Goal: Task Accomplishment & Management: Use online tool/utility

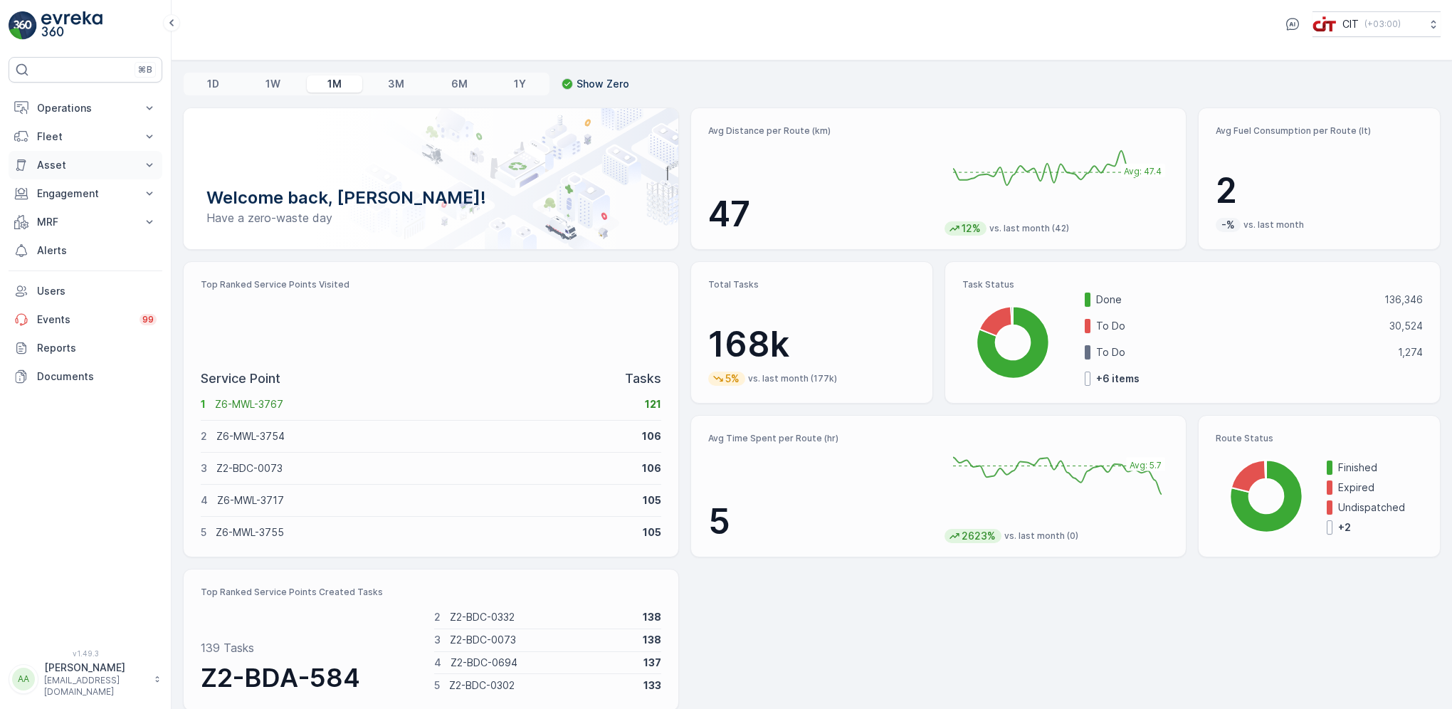
click at [56, 163] on p "Asset" at bounding box center [85, 165] width 97 height 14
click at [56, 142] on p "Fleet" at bounding box center [85, 137] width 97 height 14
click at [69, 179] on p "Live Tracking" at bounding box center [67, 181] width 63 height 14
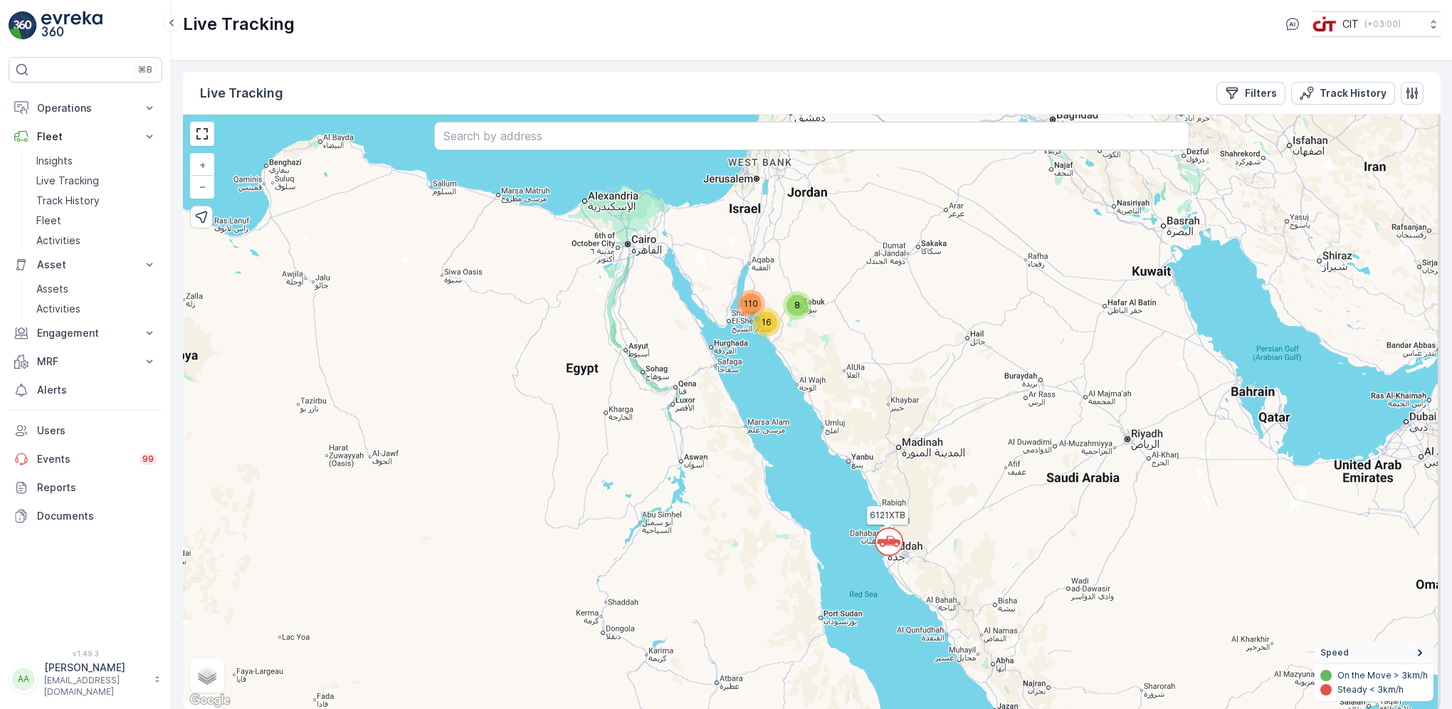
scroll to position [1, 0]
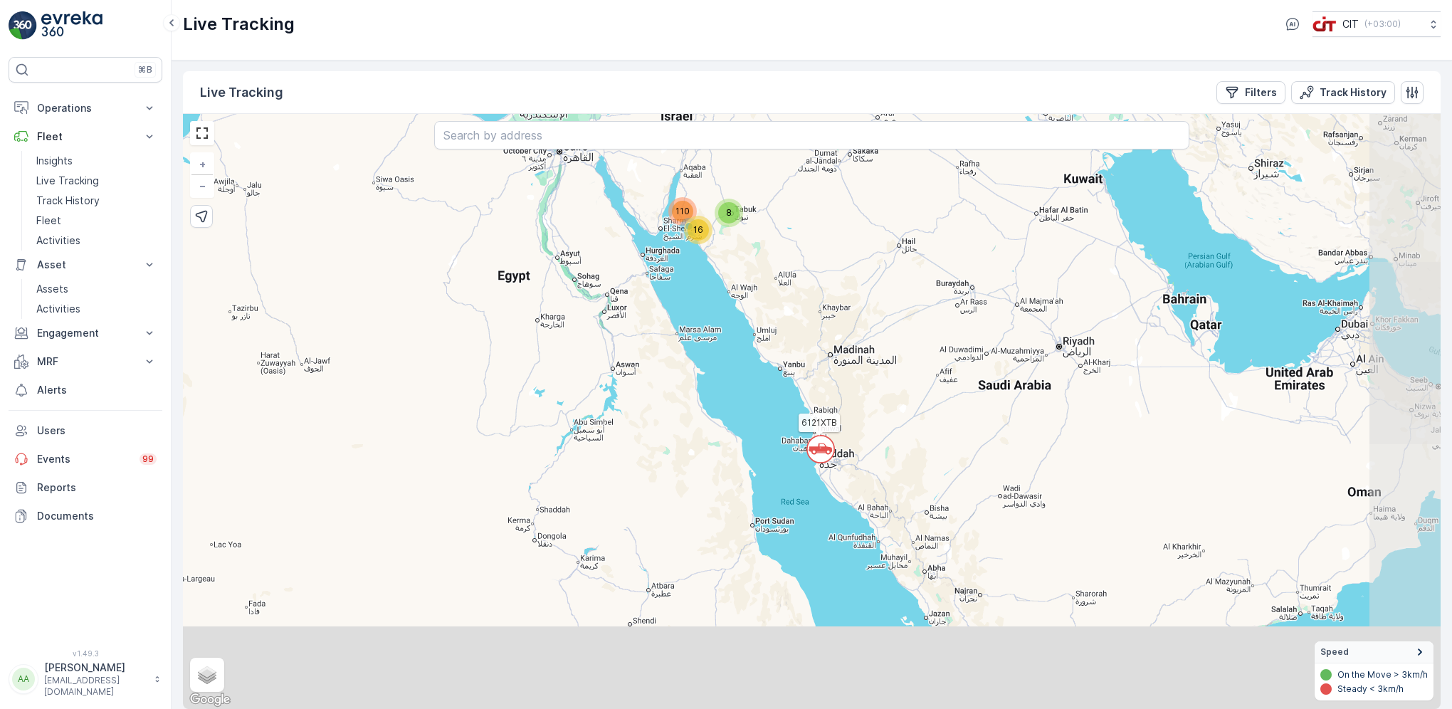
drag, startPoint x: 992, startPoint y: 557, endPoint x: 925, endPoint y: 472, distance: 107.9
click at [925, 472] on div "` 8 16 110 6121XTB + − Satellite Roadmap Terrain Hybrid Leaflet Keyboard shortc…" at bounding box center [812, 411] width 1258 height 595
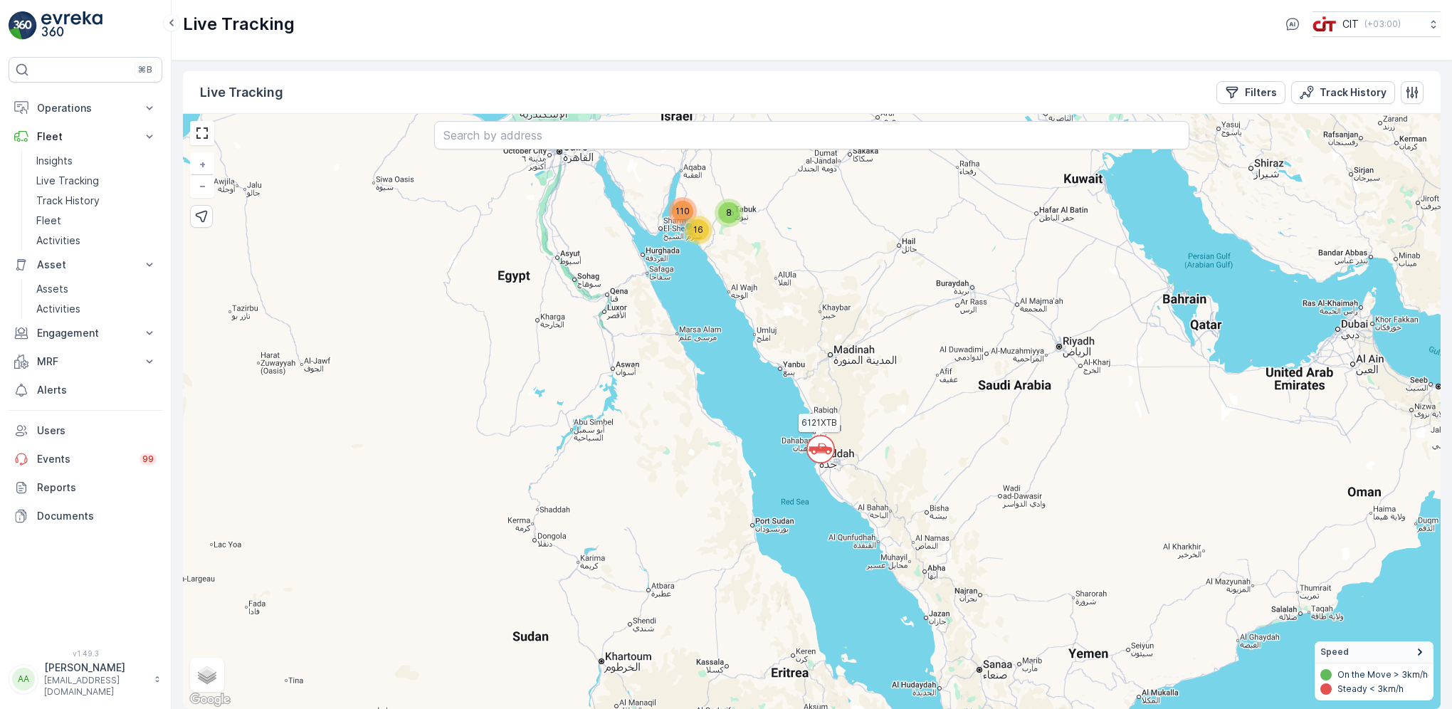
click at [819, 453] on circle at bounding box center [820, 449] width 27 height 27
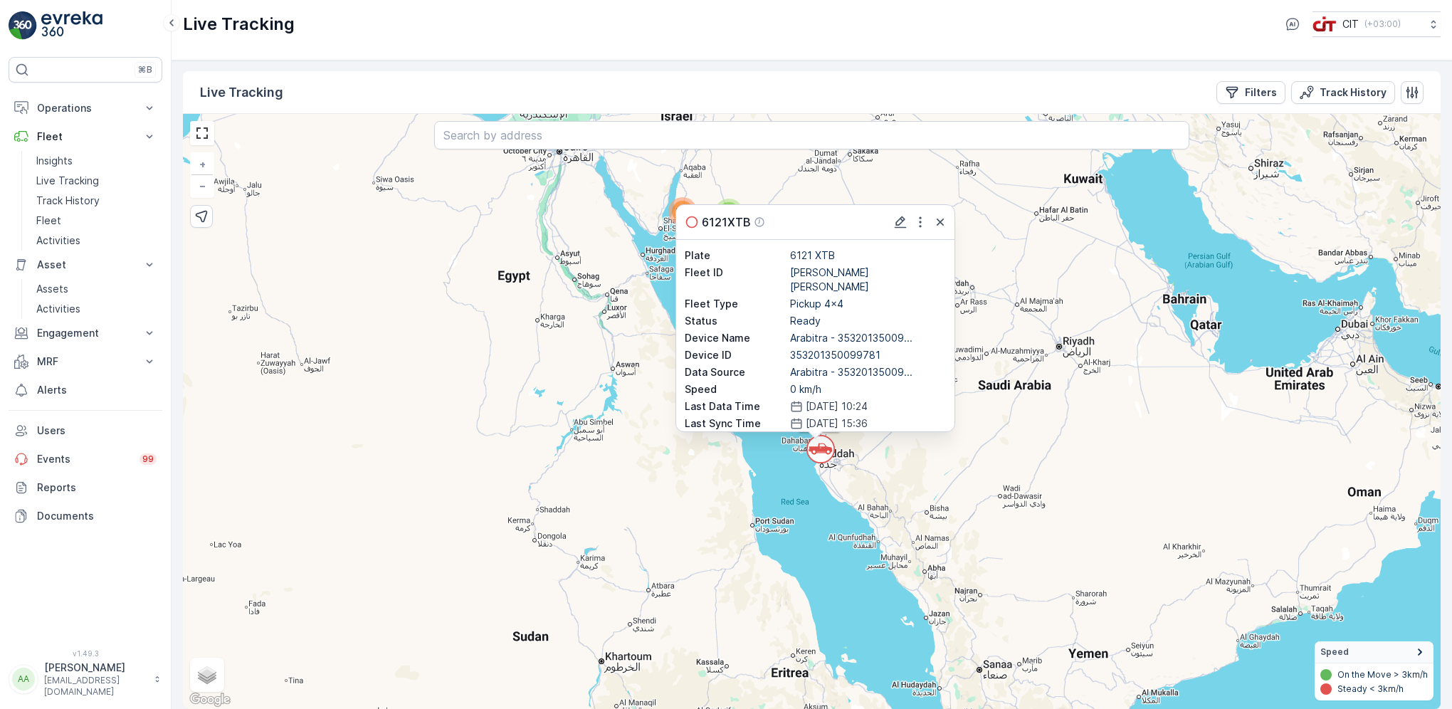
click at [935, 222] on div at bounding box center [920, 222] width 57 height 17
click at [938, 226] on icon "button" at bounding box center [940, 222] width 14 height 14
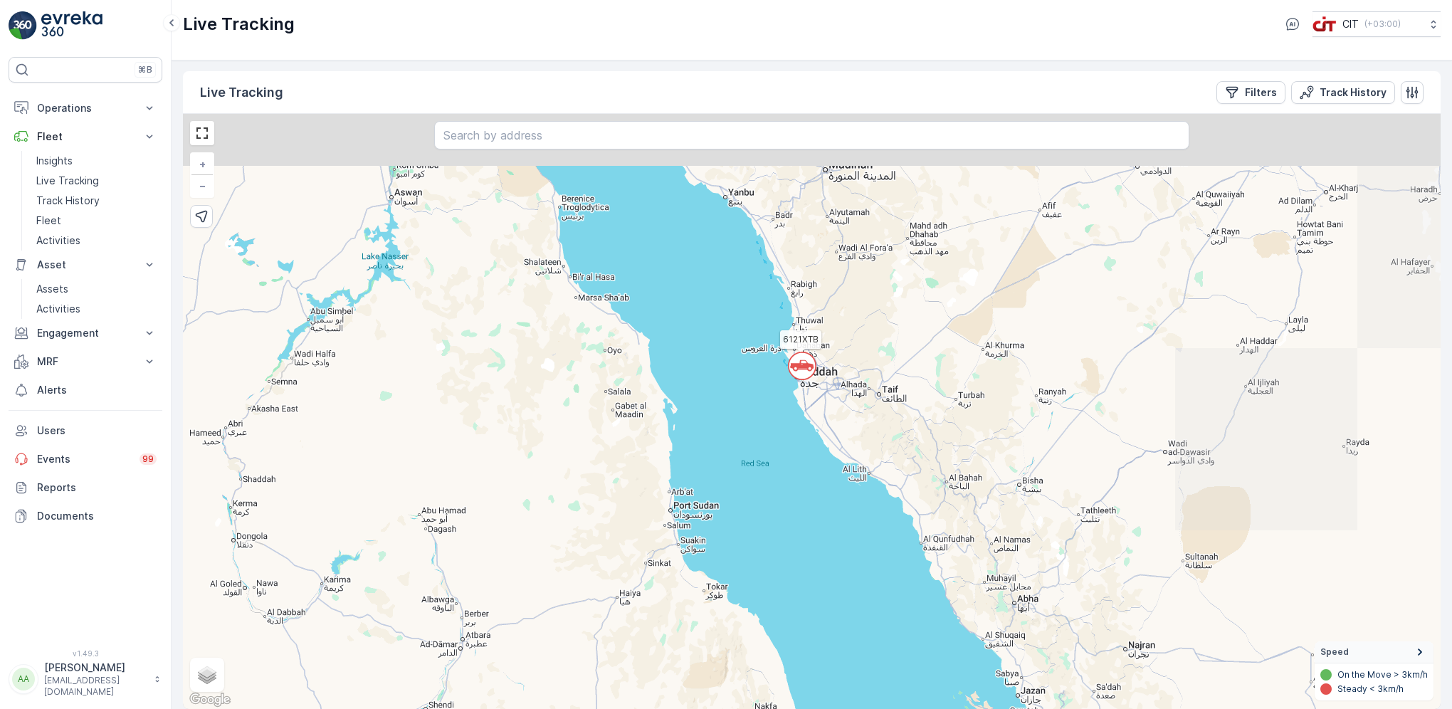
drag, startPoint x: 762, startPoint y: 401, endPoint x: 777, endPoint y: 559, distance: 158.0
click at [777, 559] on div "` ` 5 11 8 3 8 8 83 7 6121XTB 3283AEB 9723TAA + − Satellite Roadmap Terrain Hyb…" at bounding box center [812, 411] width 1258 height 595
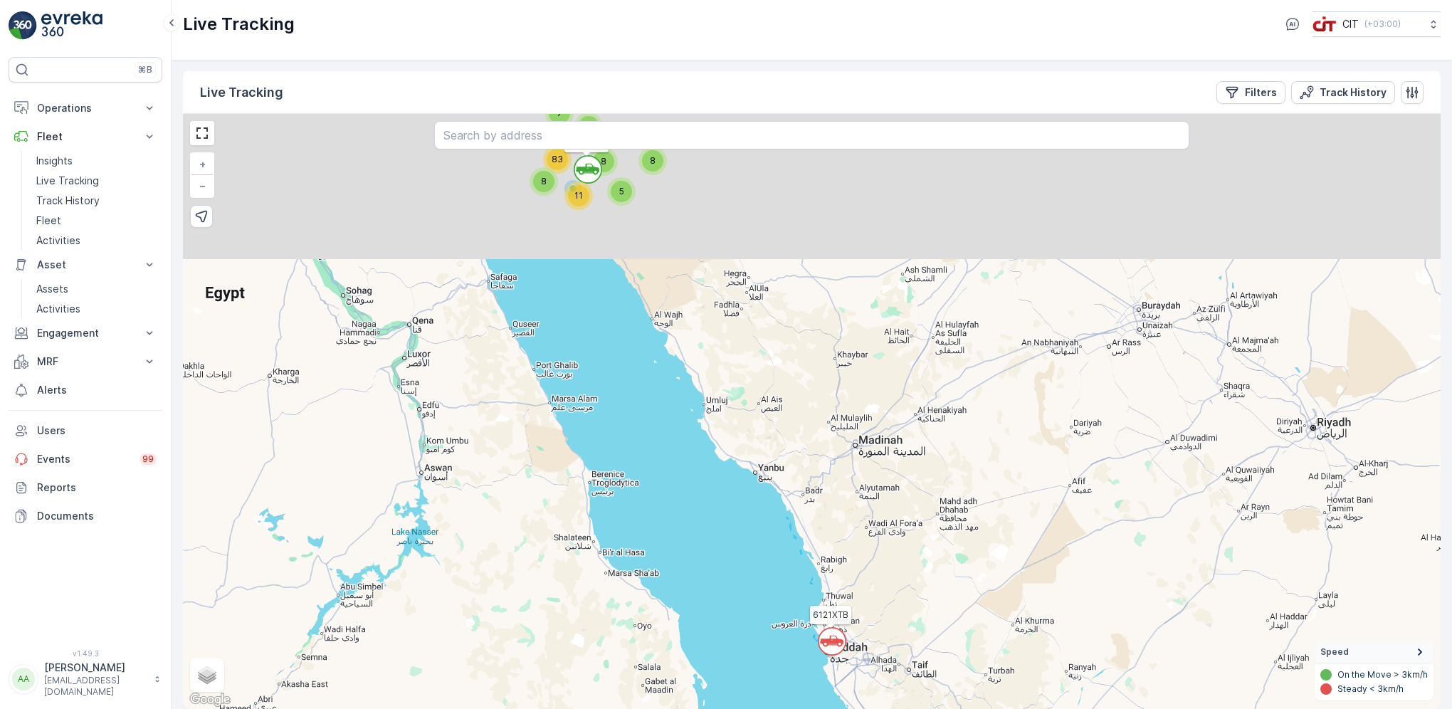
drag, startPoint x: 725, startPoint y: 472, endPoint x: 737, endPoint y: 478, distance: 13.7
click at [752, 532] on div "` ` 5 11 8 3 8 8 83 7 6121XTB 3283AEB + − Satellite Roadmap Terrain Hybrid Leaf…" at bounding box center [812, 411] width 1258 height 595
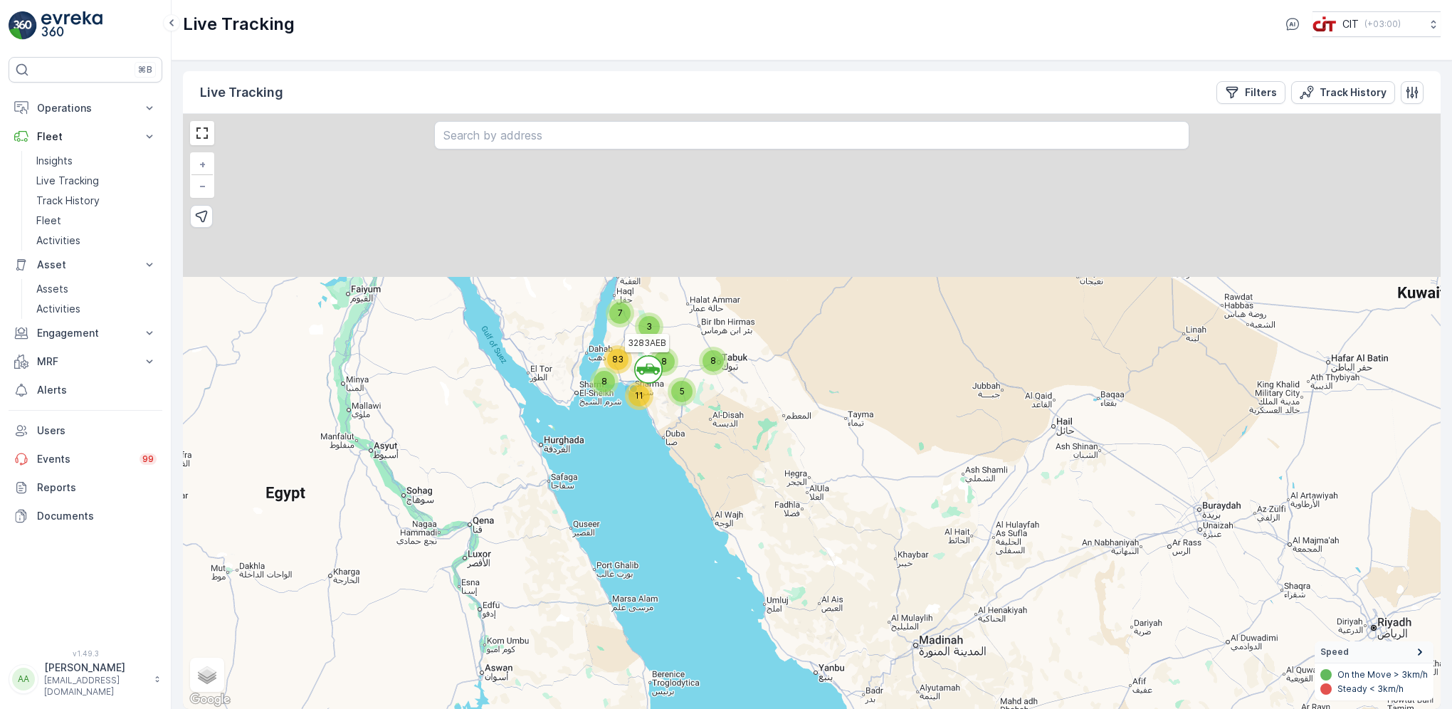
drag, startPoint x: 723, startPoint y: 537, endPoint x: 674, endPoint y: 471, distance: 83.0
click at [727, 545] on div "` ` 5 11 8 3 8 8 83 7 6121XTB 3283AEB + − Satellite Roadmap Terrain Hybrid Leaf…" at bounding box center [812, 411] width 1258 height 595
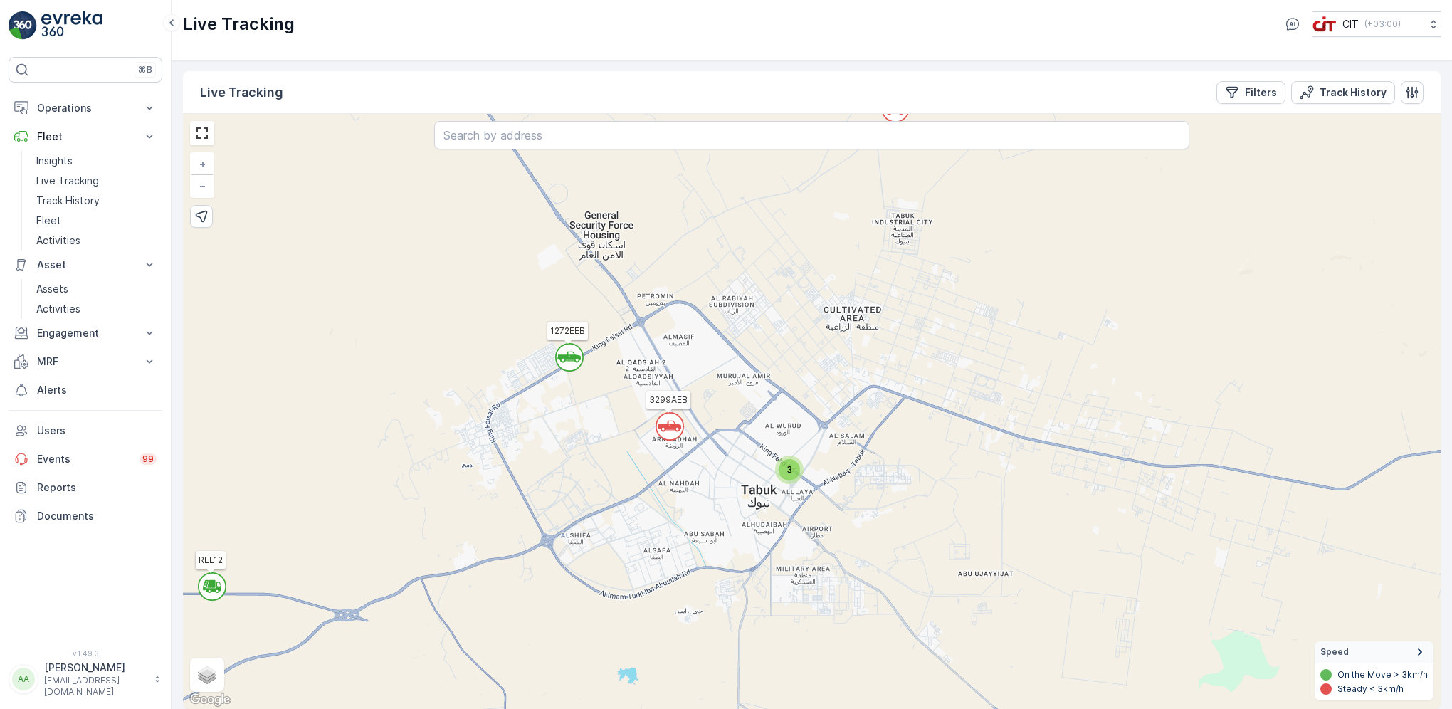
click at [561, 363] on circle at bounding box center [569, 357] width 27 height 27
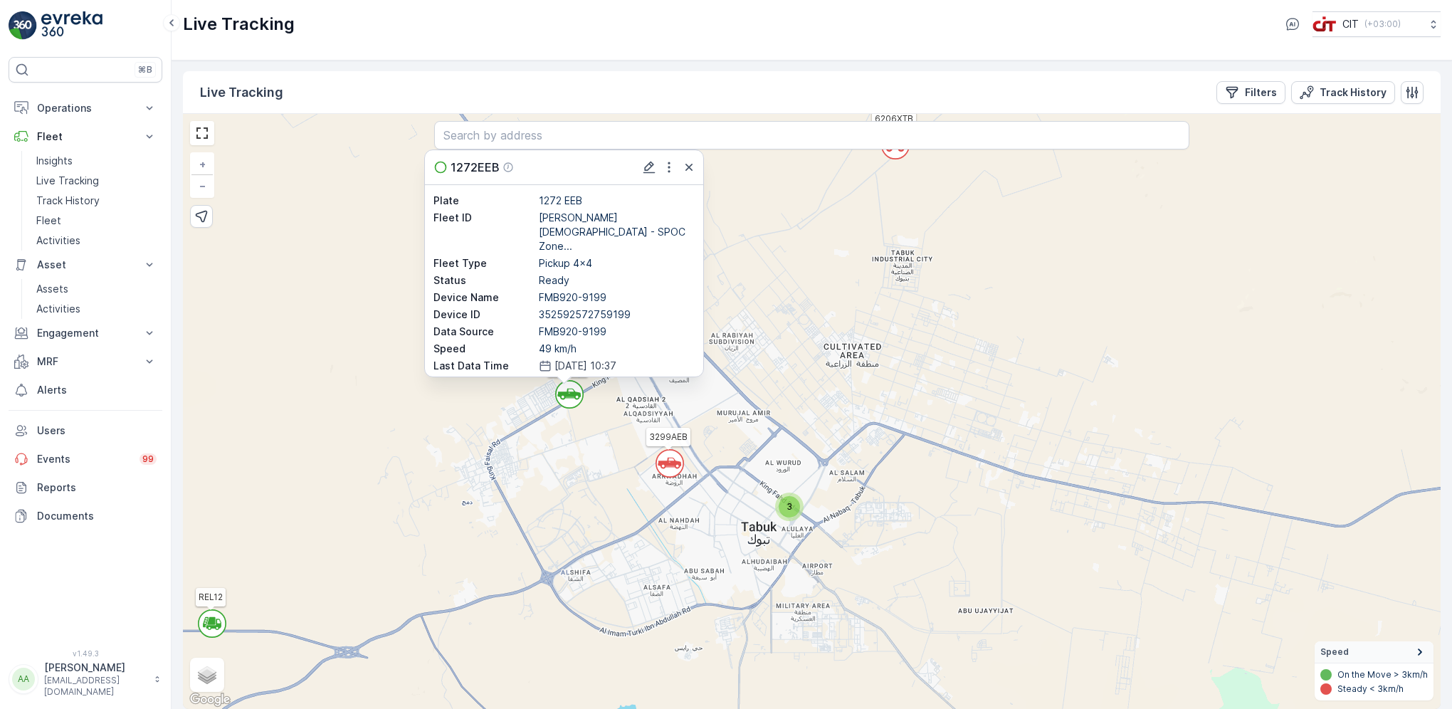
click at [671, 470] on circle at bounding box center [669, 463] width 27 height 27
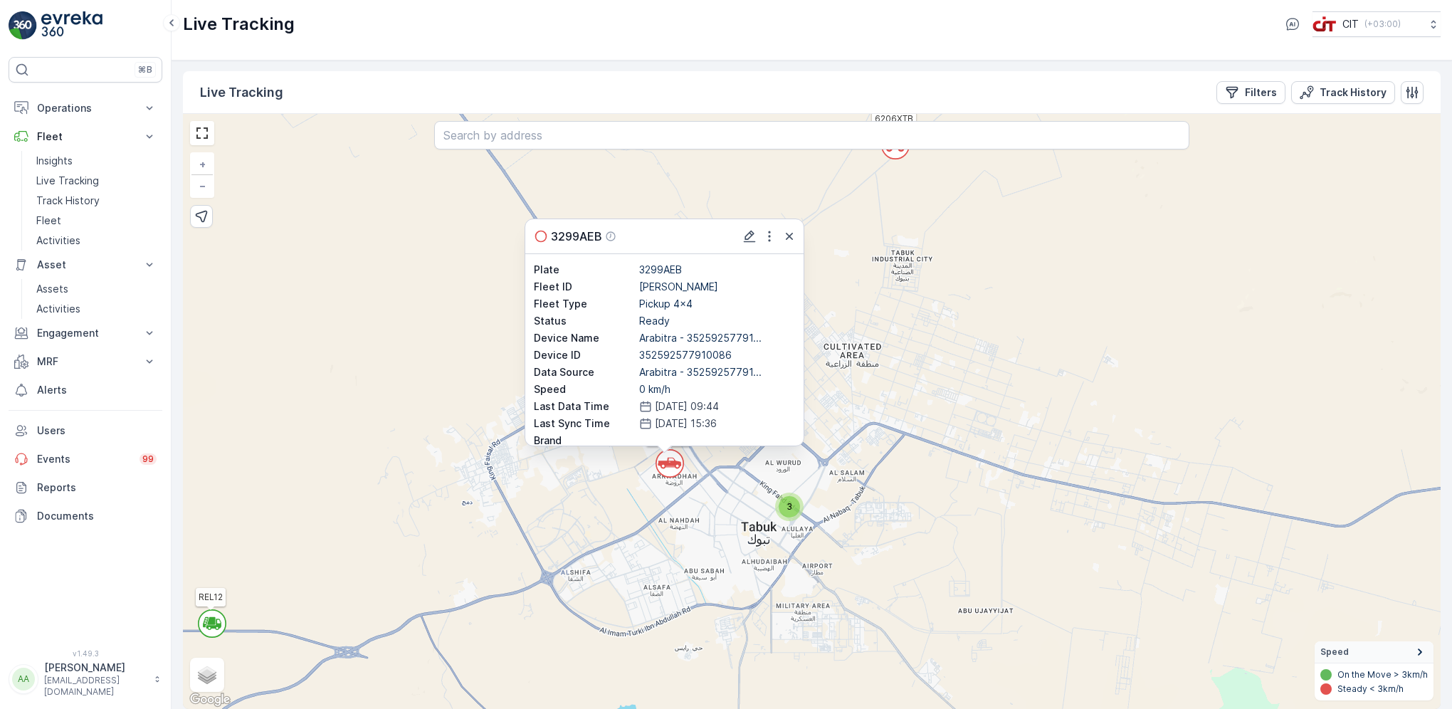
click at [795, 508] on div "3" at bounding box center [789, 506] width 21 height 21
